Goal: Information Seeking & Learning: Learn about a topic

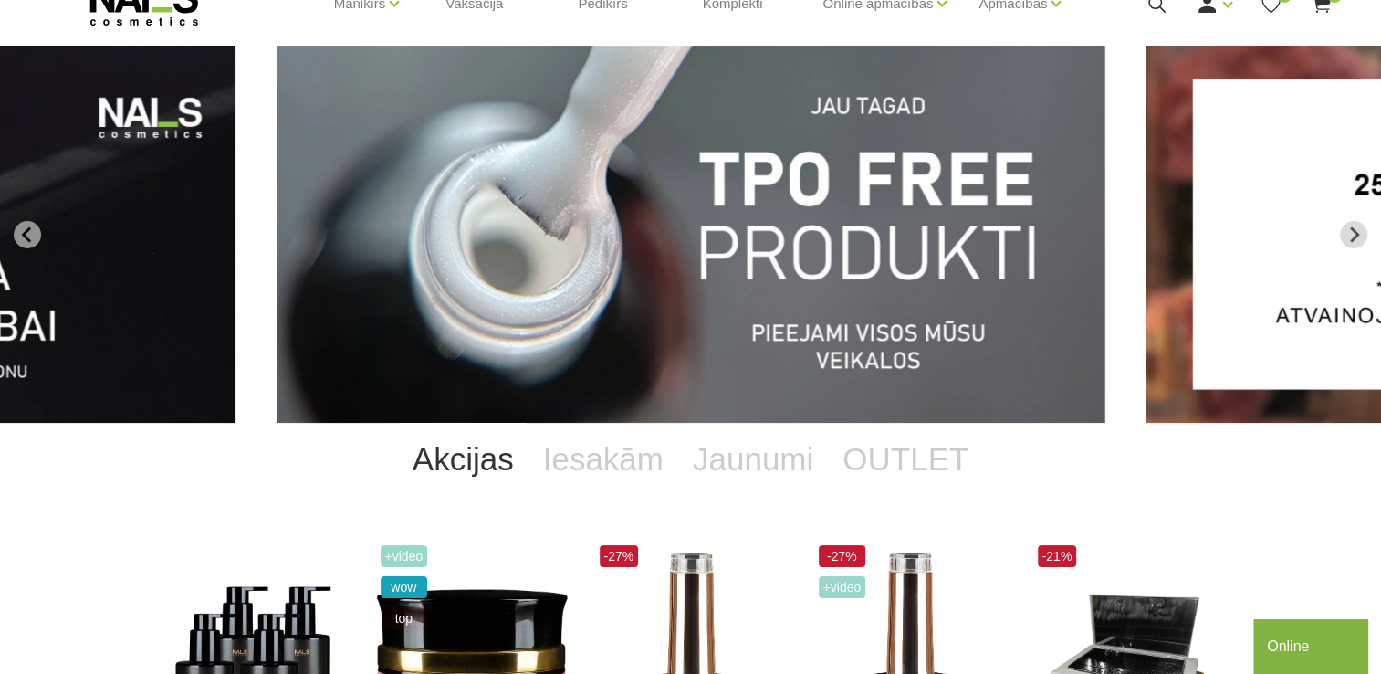
scroll to position [83, 0]
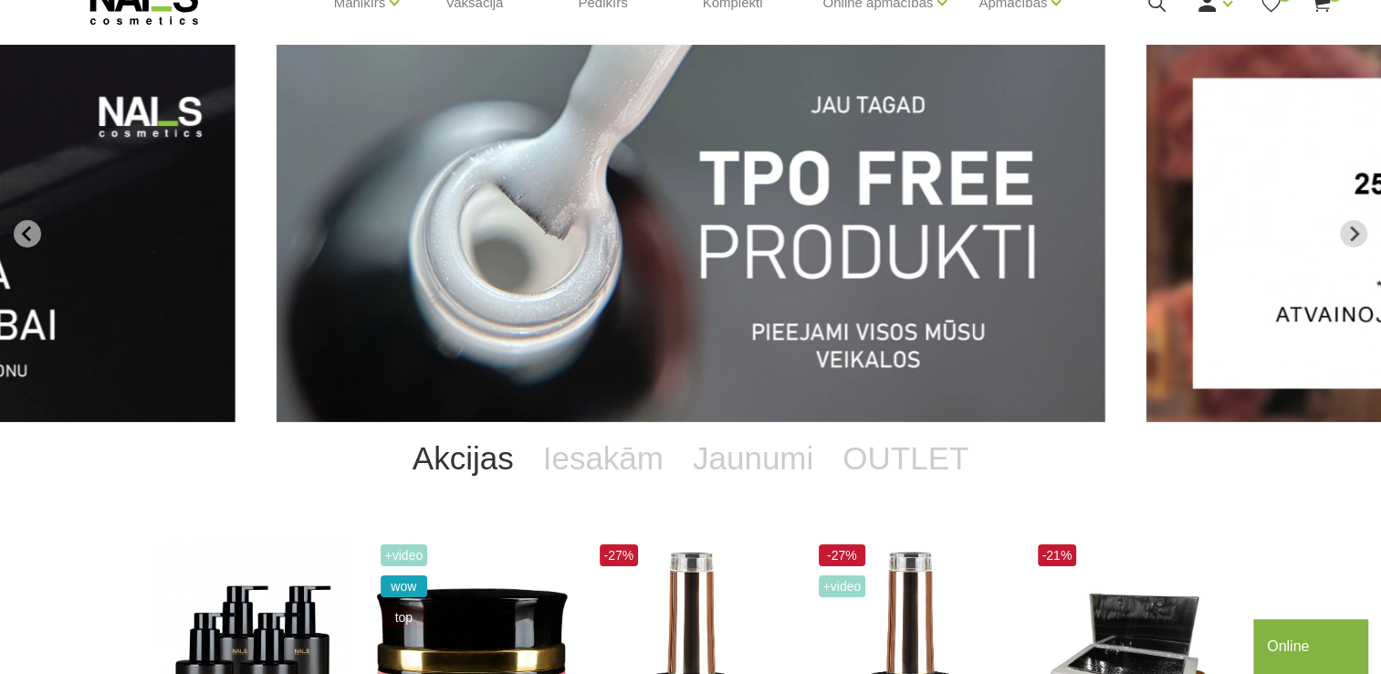
click at [815, 183] on img "1 of 13" at bounding box center [691, 233] width 829 height 377
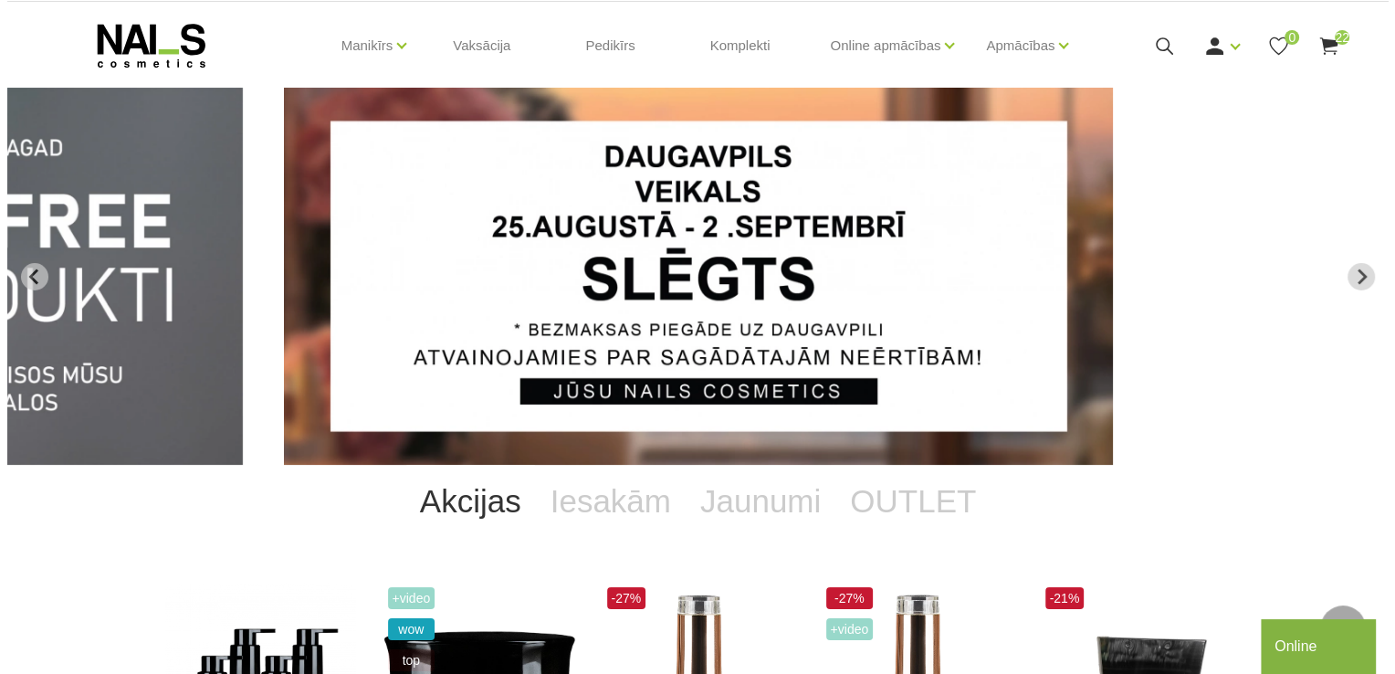
scroll to position [39, 0]
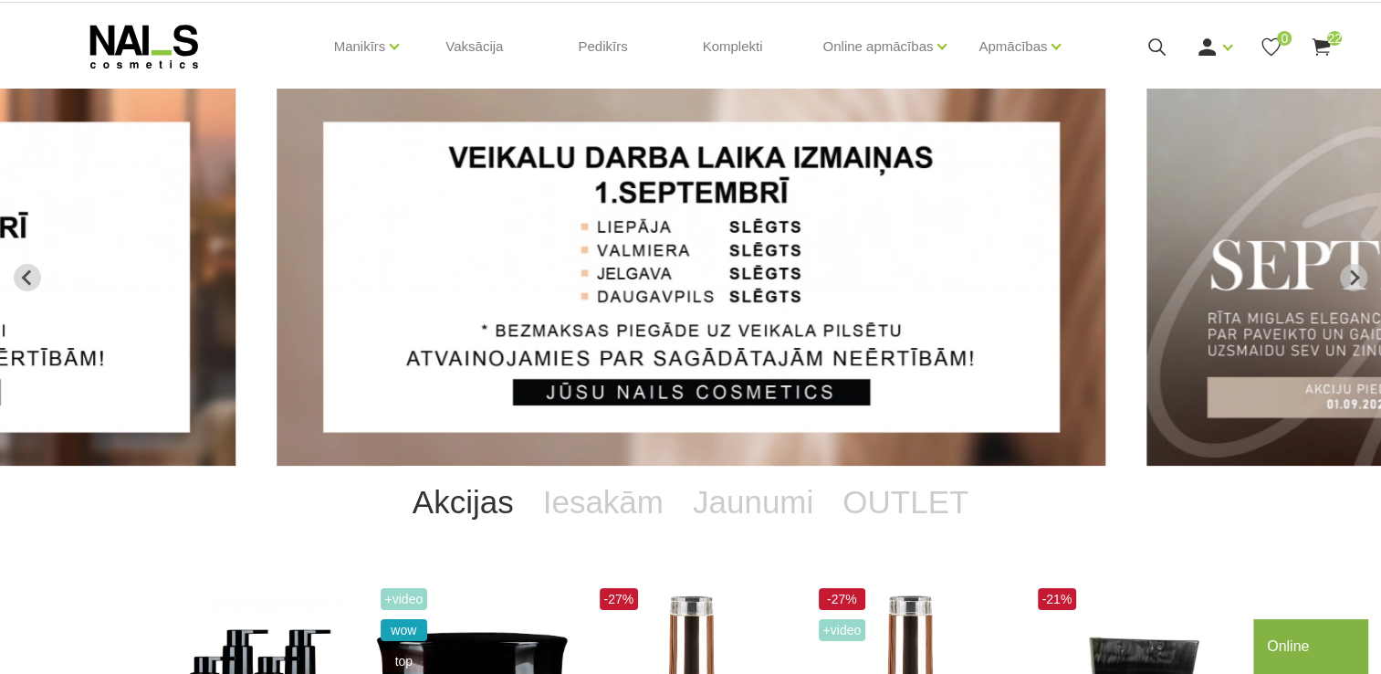
click at [1321, 47] on use at bounding box center [1322, 46] width 18 height 17
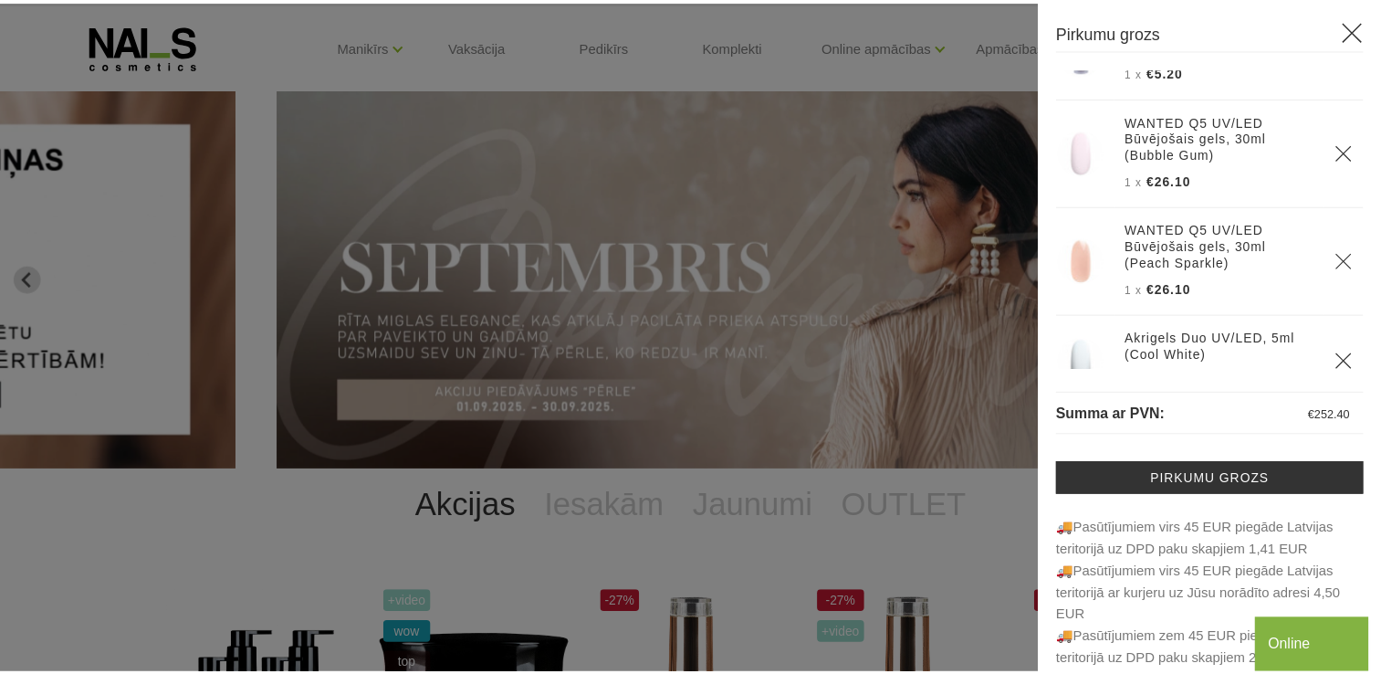
scroll to position [873, 0]
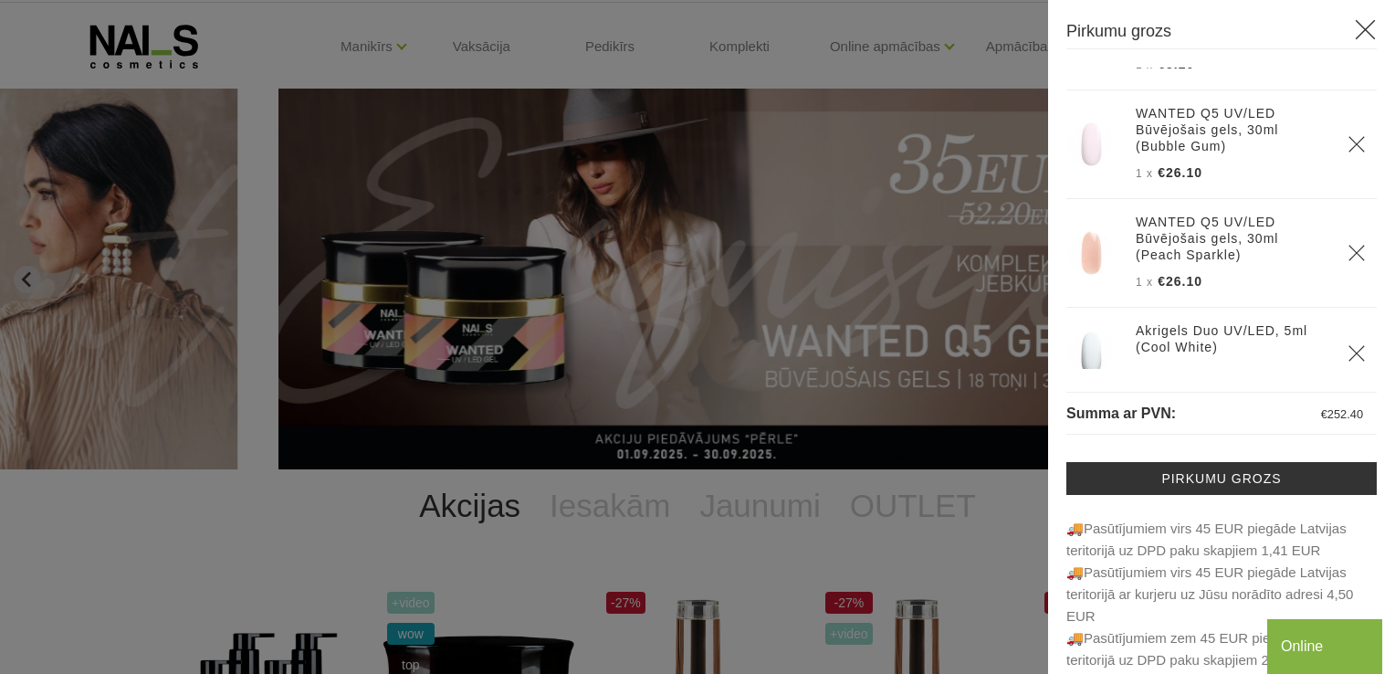
click at [1354, 34] on icon at bounding box center [1365, 29] width 23 height 23
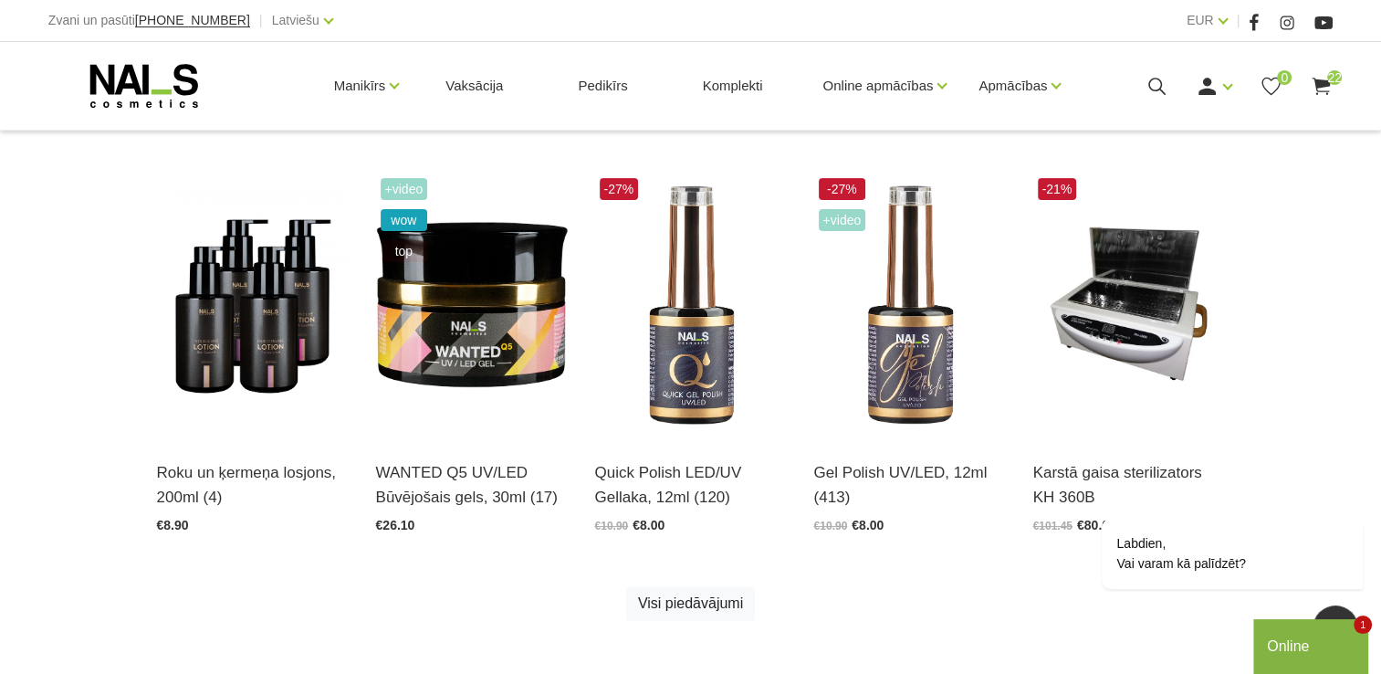
scroll to position [449, 0]
click at [1122, 307] on img at bounding box center [1129, 305] width 192 height 264
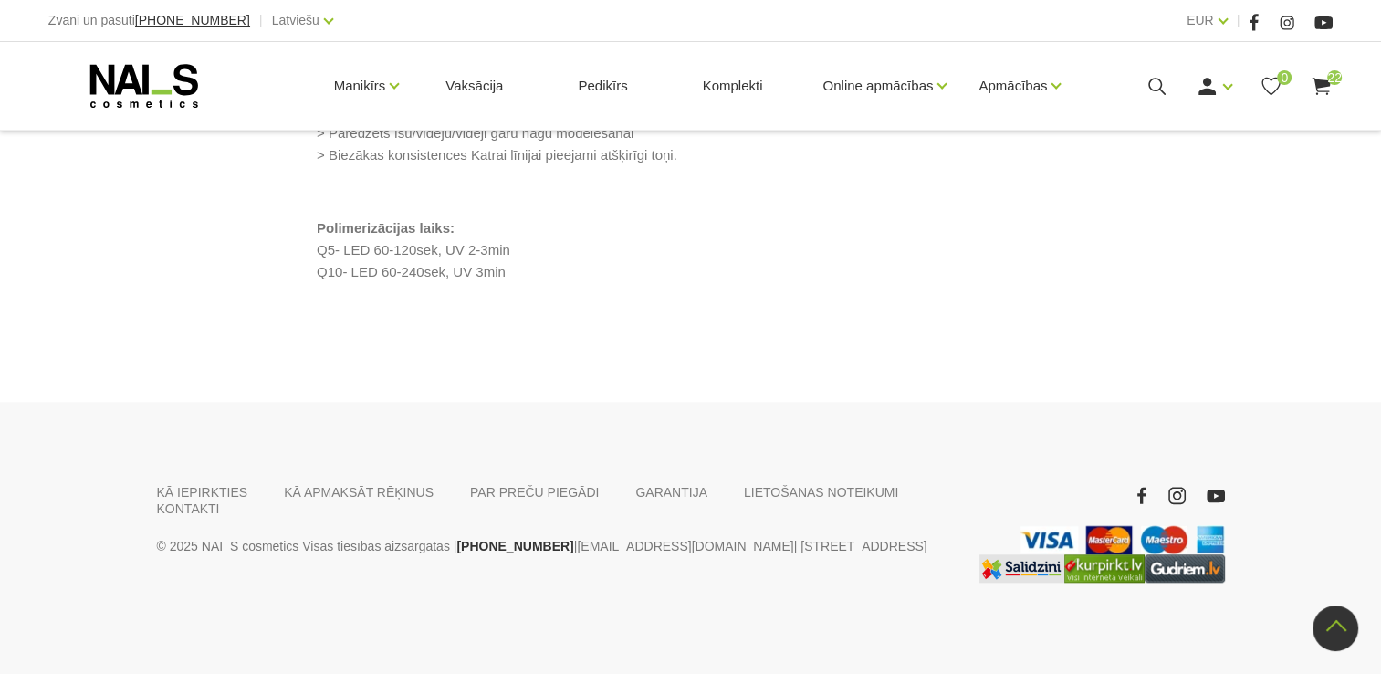
scroll to position [2058, 0]
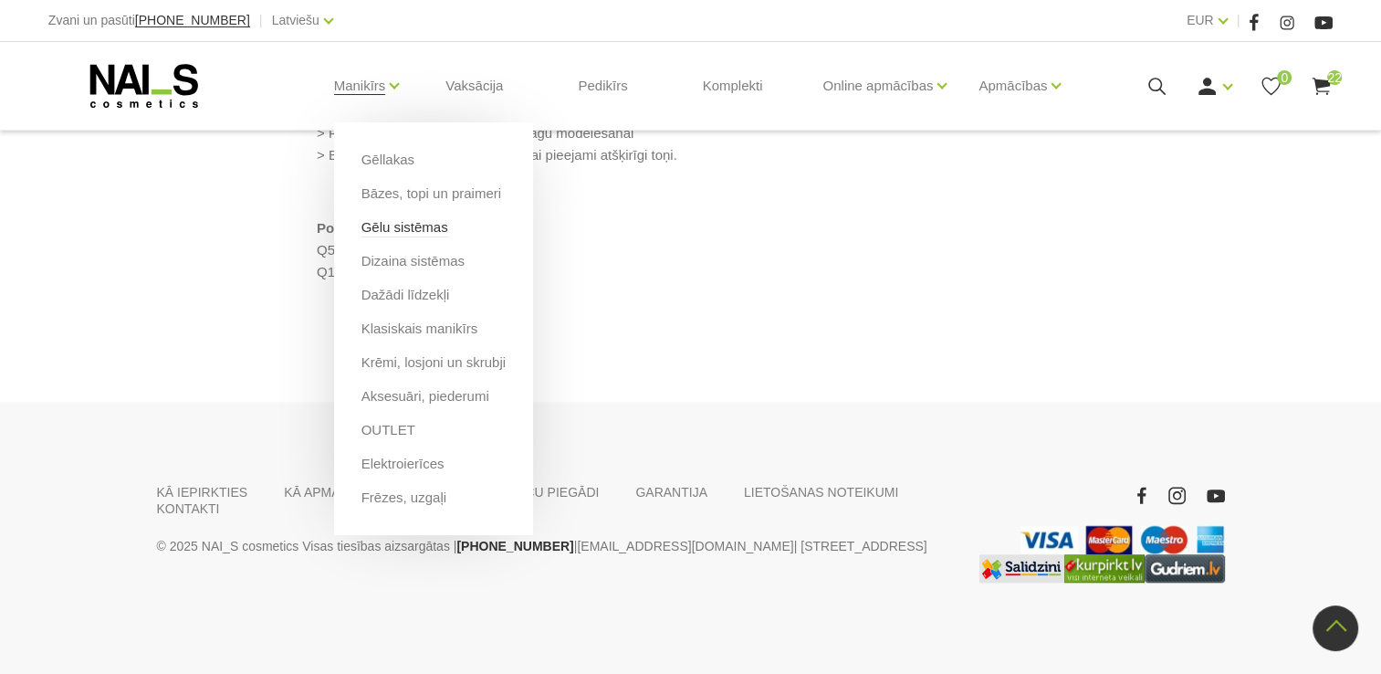
click at [412, 225] on link "Gēlu sistēmas" at bounding box center [404, 227] width 87 height 20
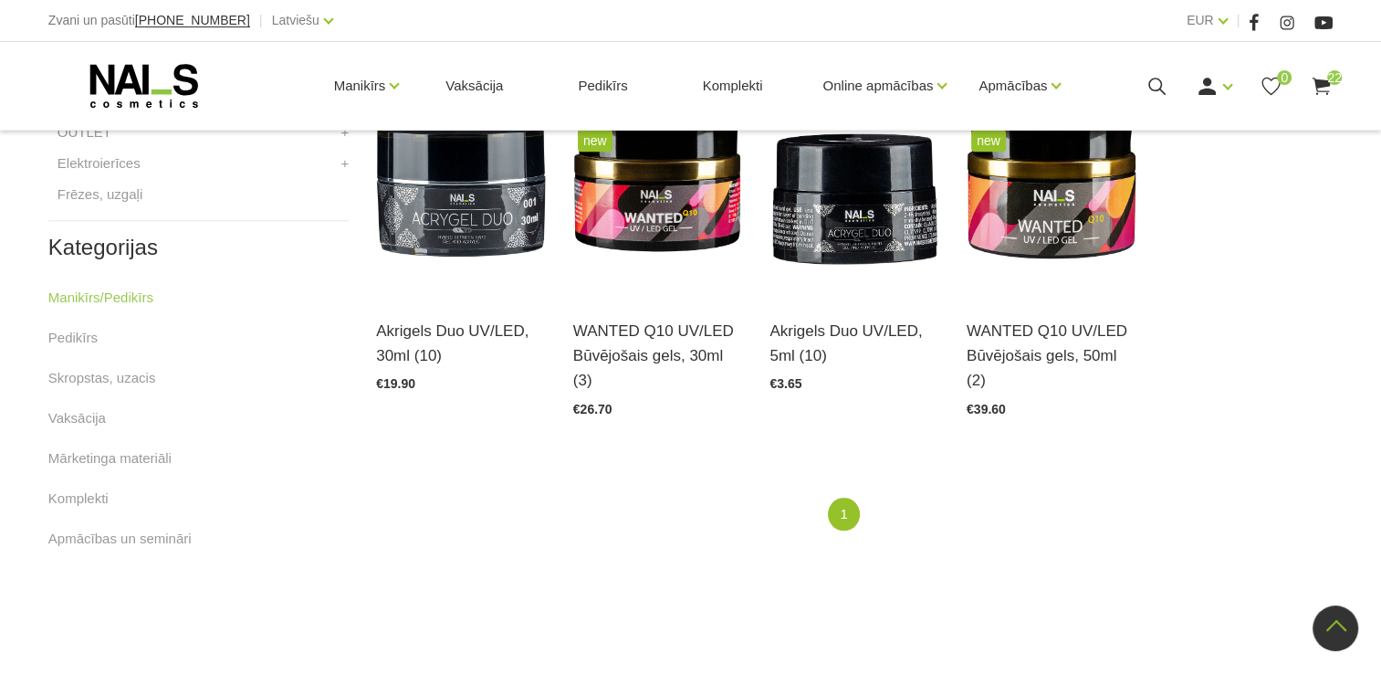
scroll to position [900, 0]
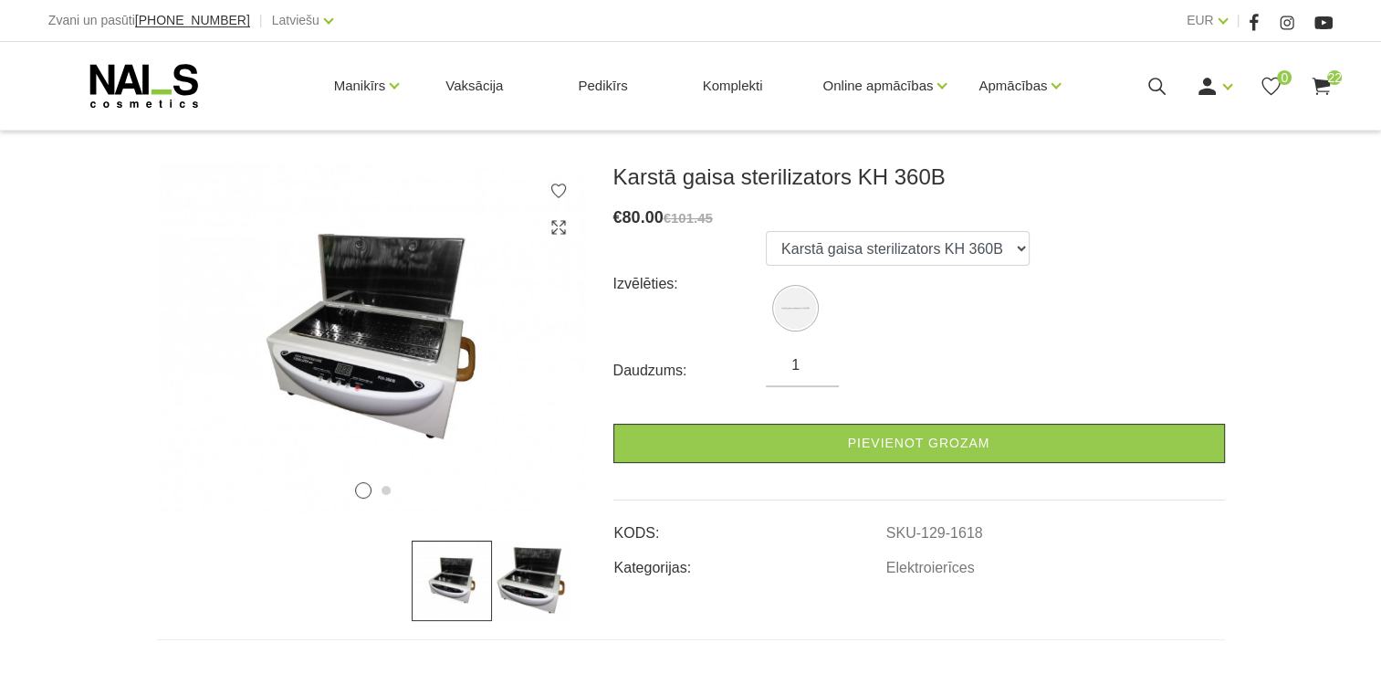
scroll to position [226, 0]
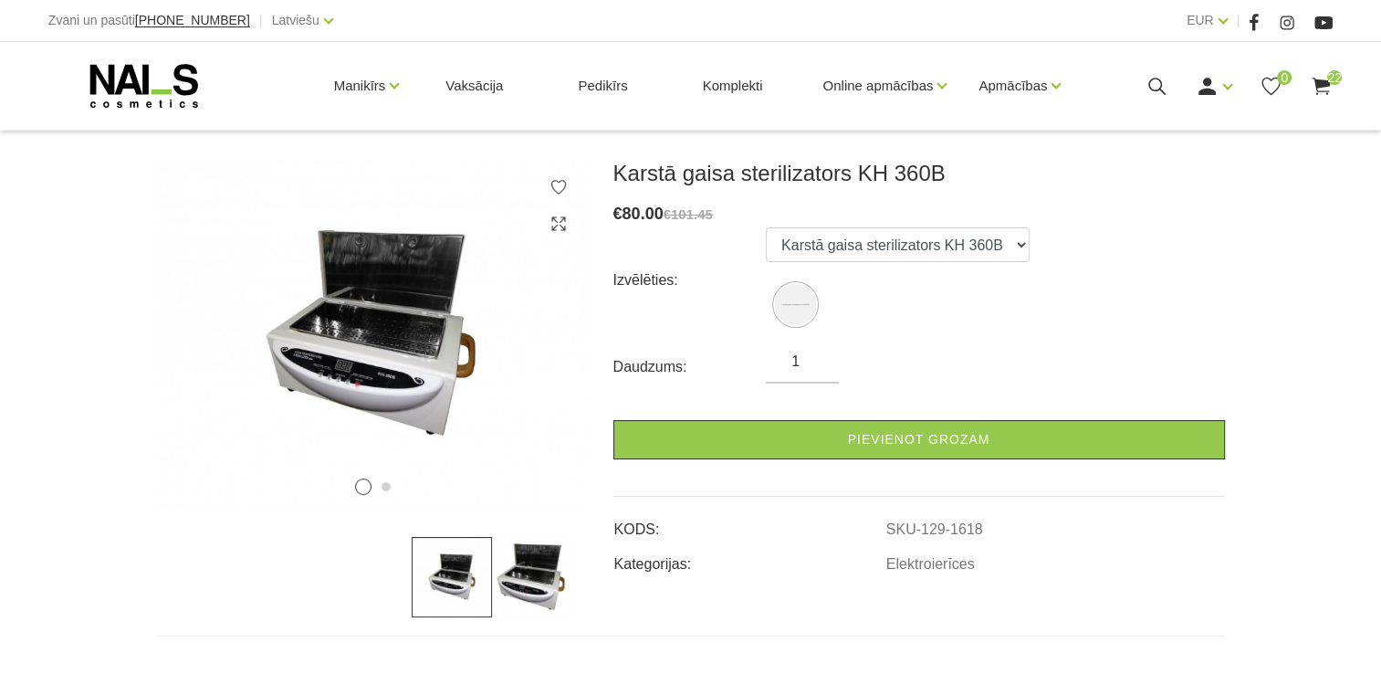
click at [511, 595] on img at bounding box center [532, 577] width 80 height 80
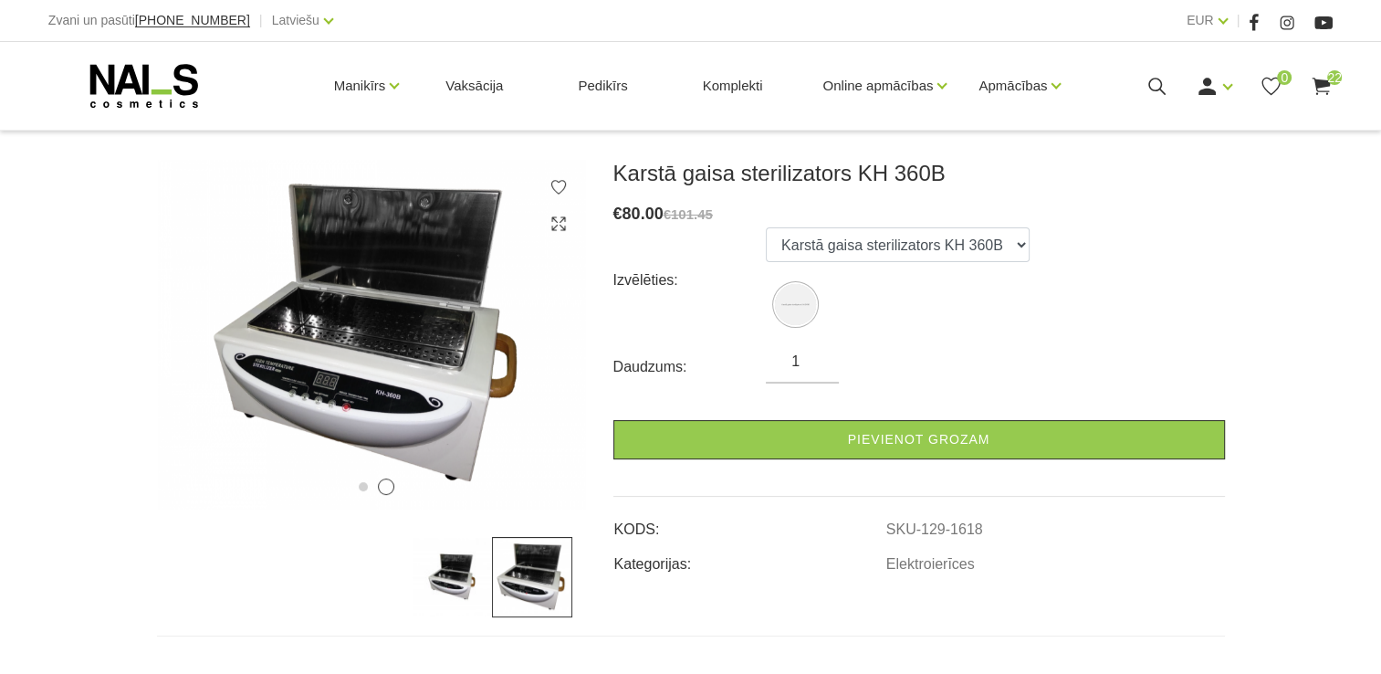
click at [448, 570] on img at bounding box center [452, 577] width 80 height 80
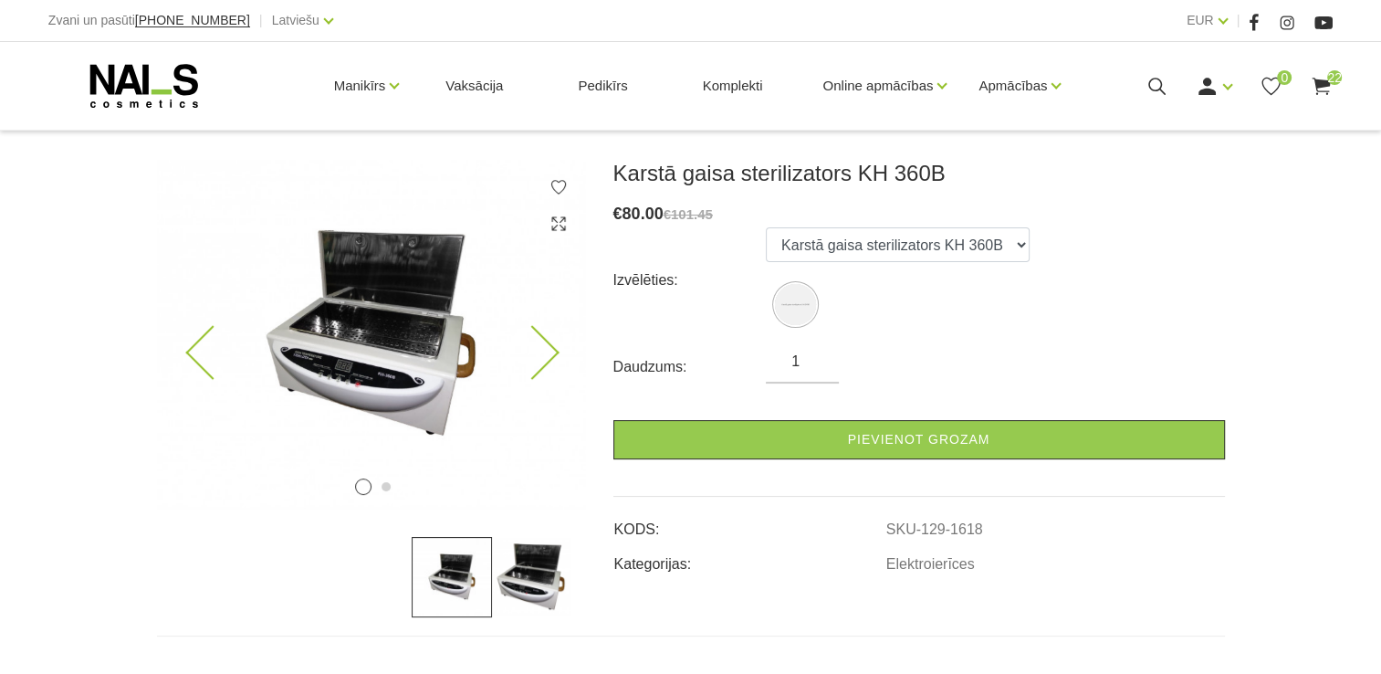
click at [546, 340] on icon at bounding box center [532, 353] width 54 height 54
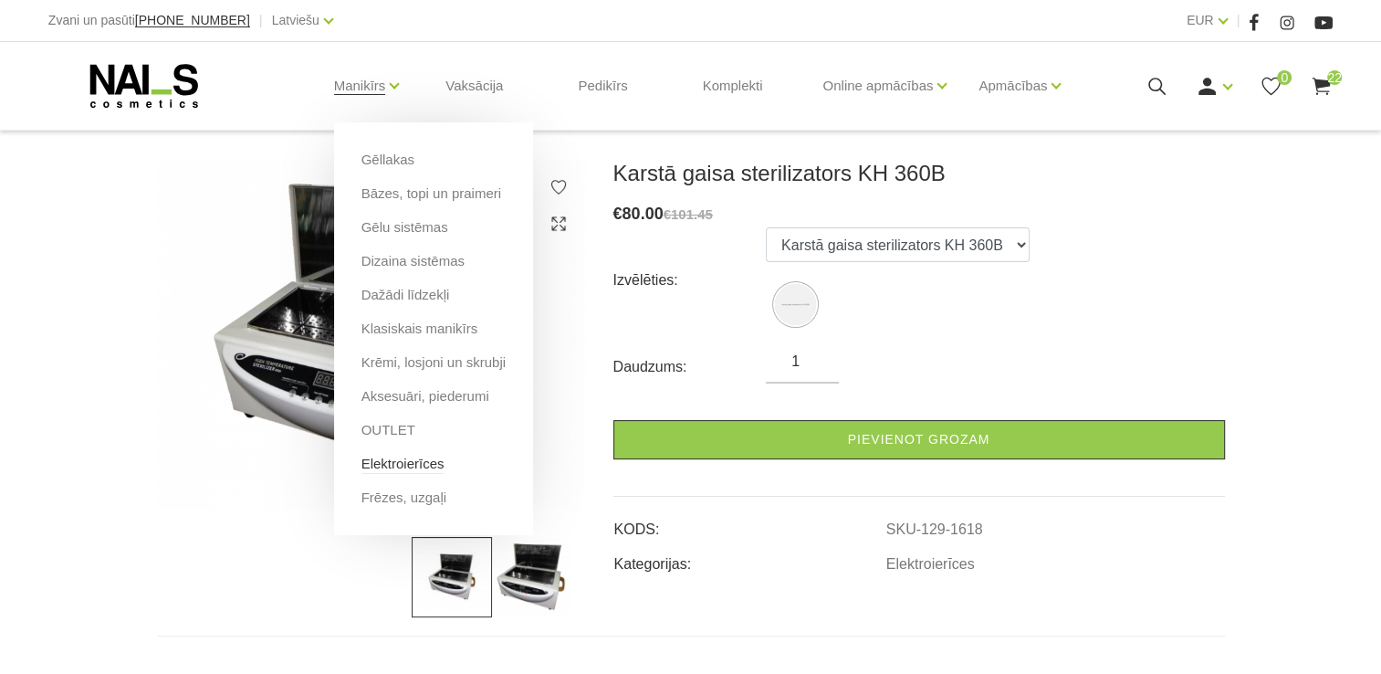
click at [388, 469] on link "Elektroierīces" at bounding box center [402, 464] width 83 height 20
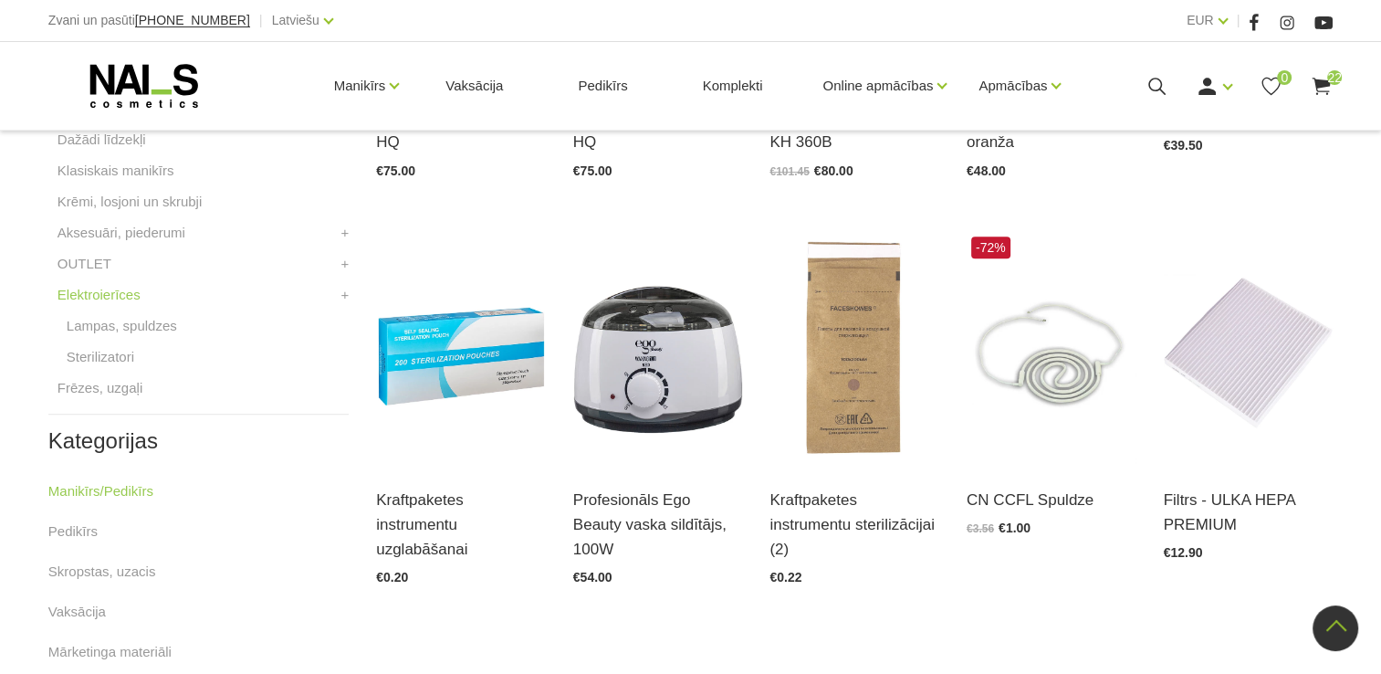
scroll to position [723, 0]
